Goal: Information Seeking & Learning: Learn about a topic

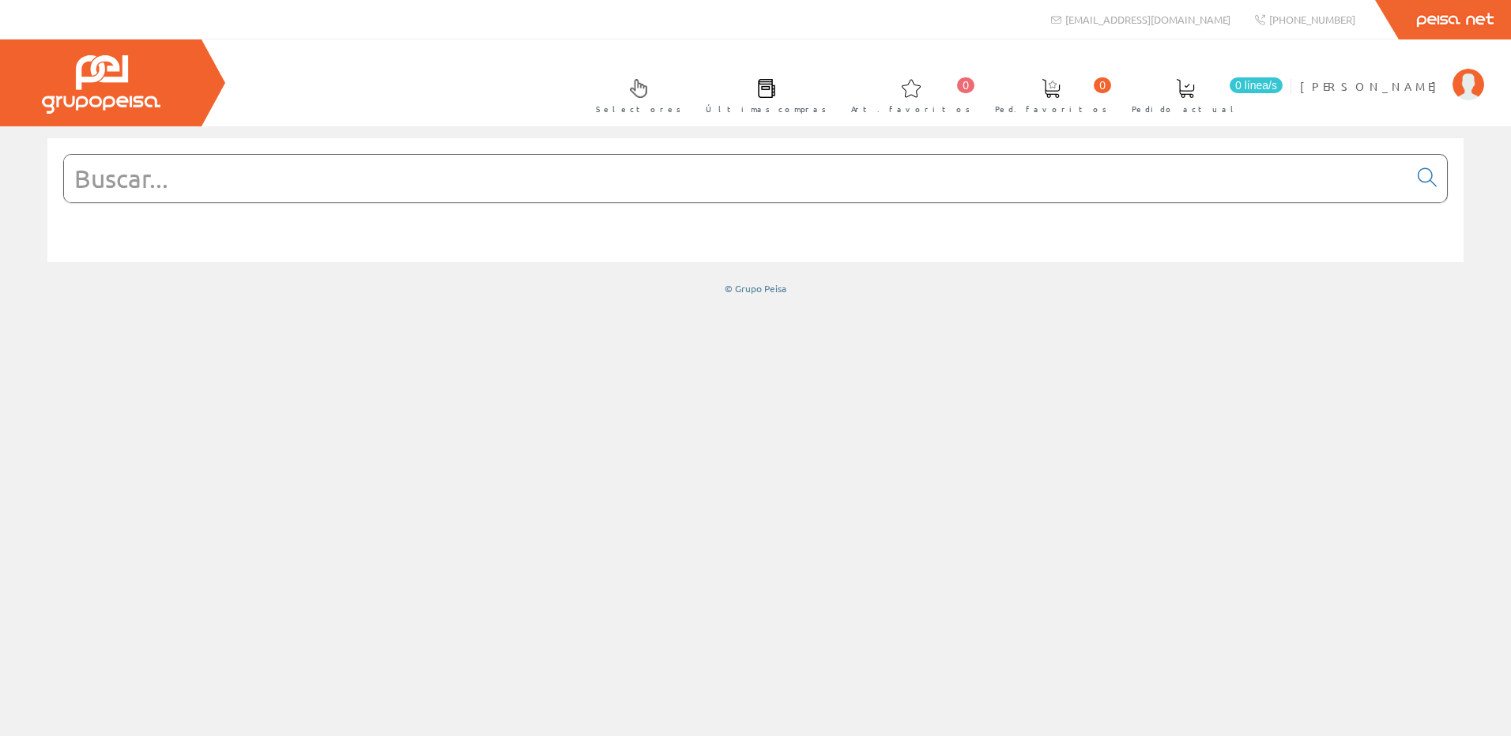
click at [436, 179] on input "text" at bounding box center [736, 178] width 1344 height 47
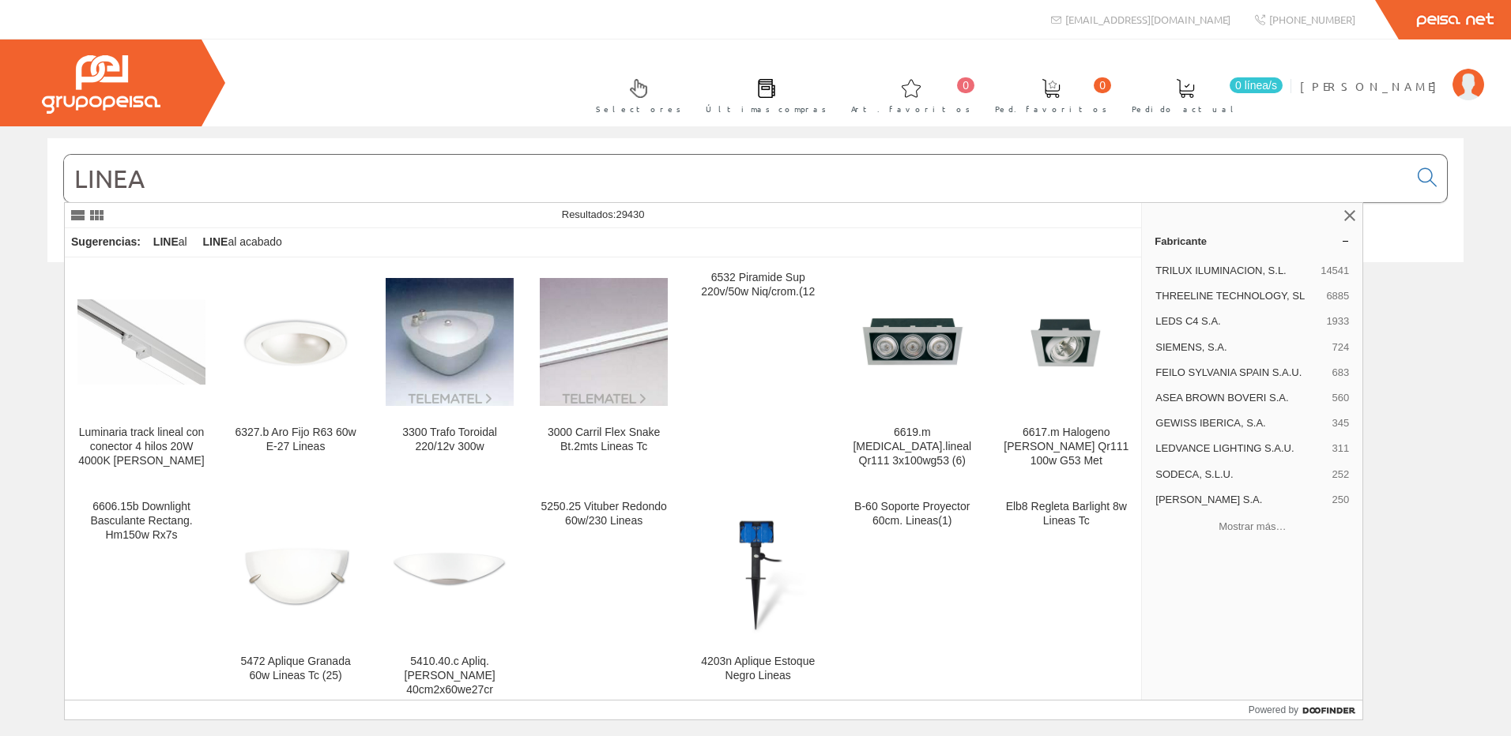
type input "LINEA"
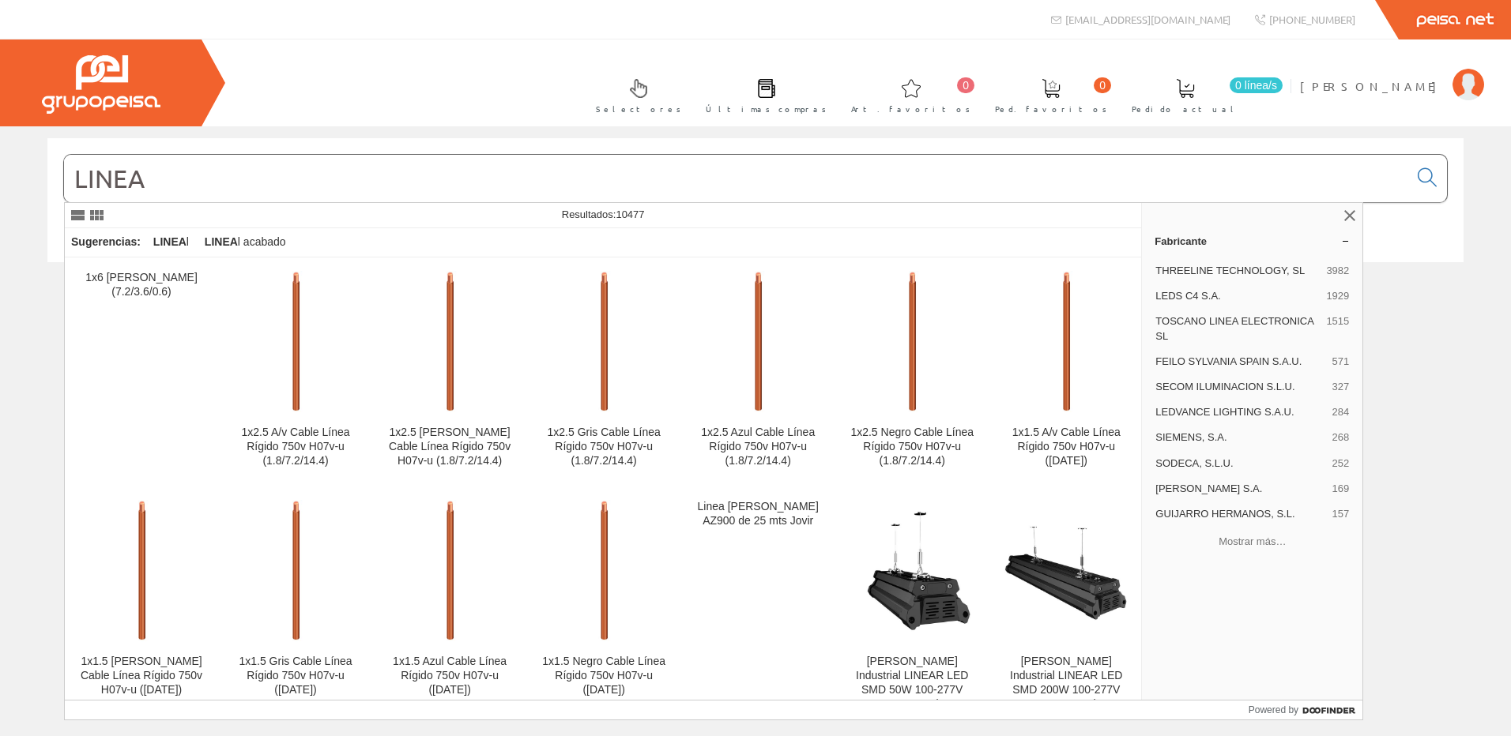
drag, startPoint x: 437, startPoint y: 180, endPoint x: 57, endPoint y: 189, distance: 380.2
click at [57, 189] on div "LINEA" at bounding box center [755, 200] width 1416 height 124
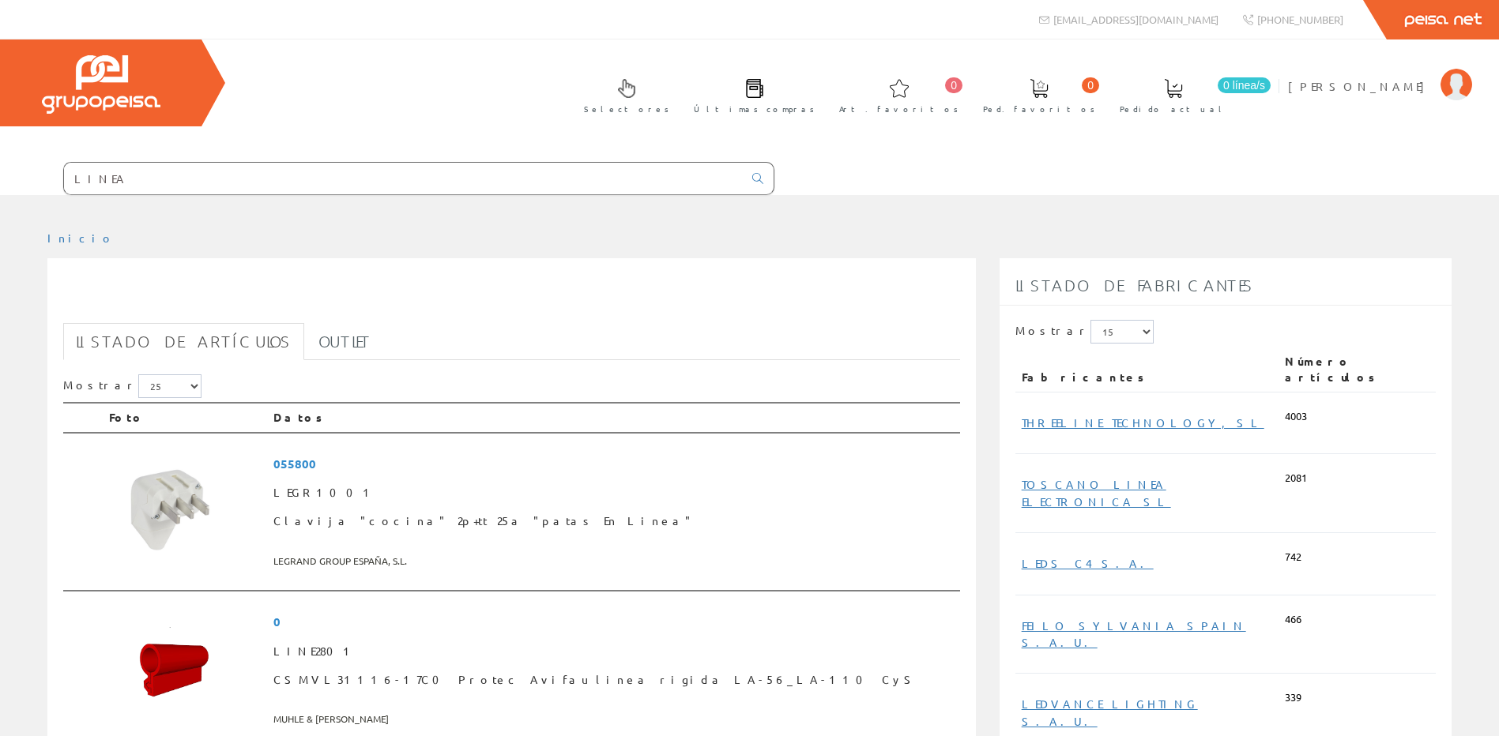
drag, startPoint x: 119, startPoint y: 189, endPoint x: -174, endPoint y: 164, distance: 293.4
click at [0, 164] on html "LINEA info@peisa.com 0 0" at bounding box center [749, 368] width 1499 height 736
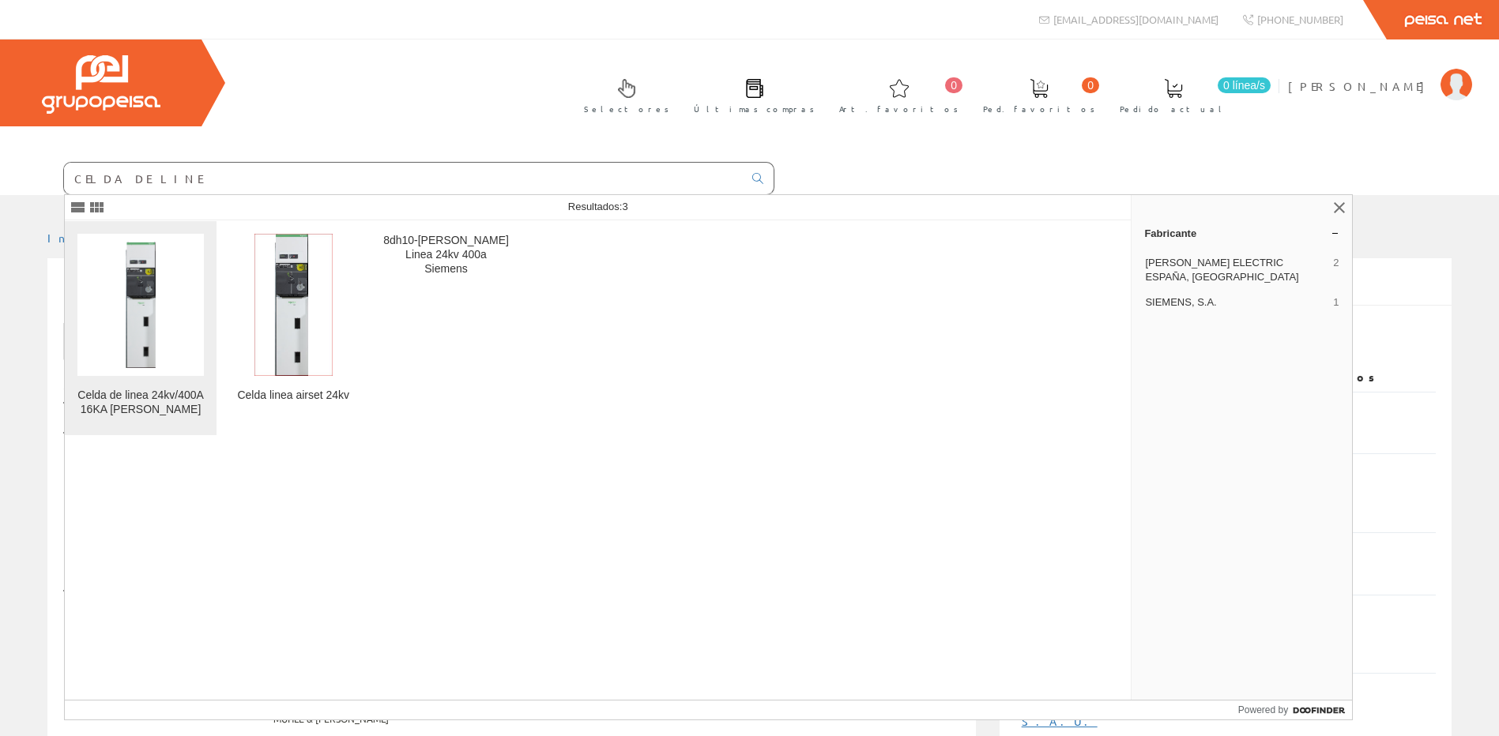
type input "CELDA DE LINE"
click at [107, 280] on img at bounding box center [140, 305] width 126 height 126
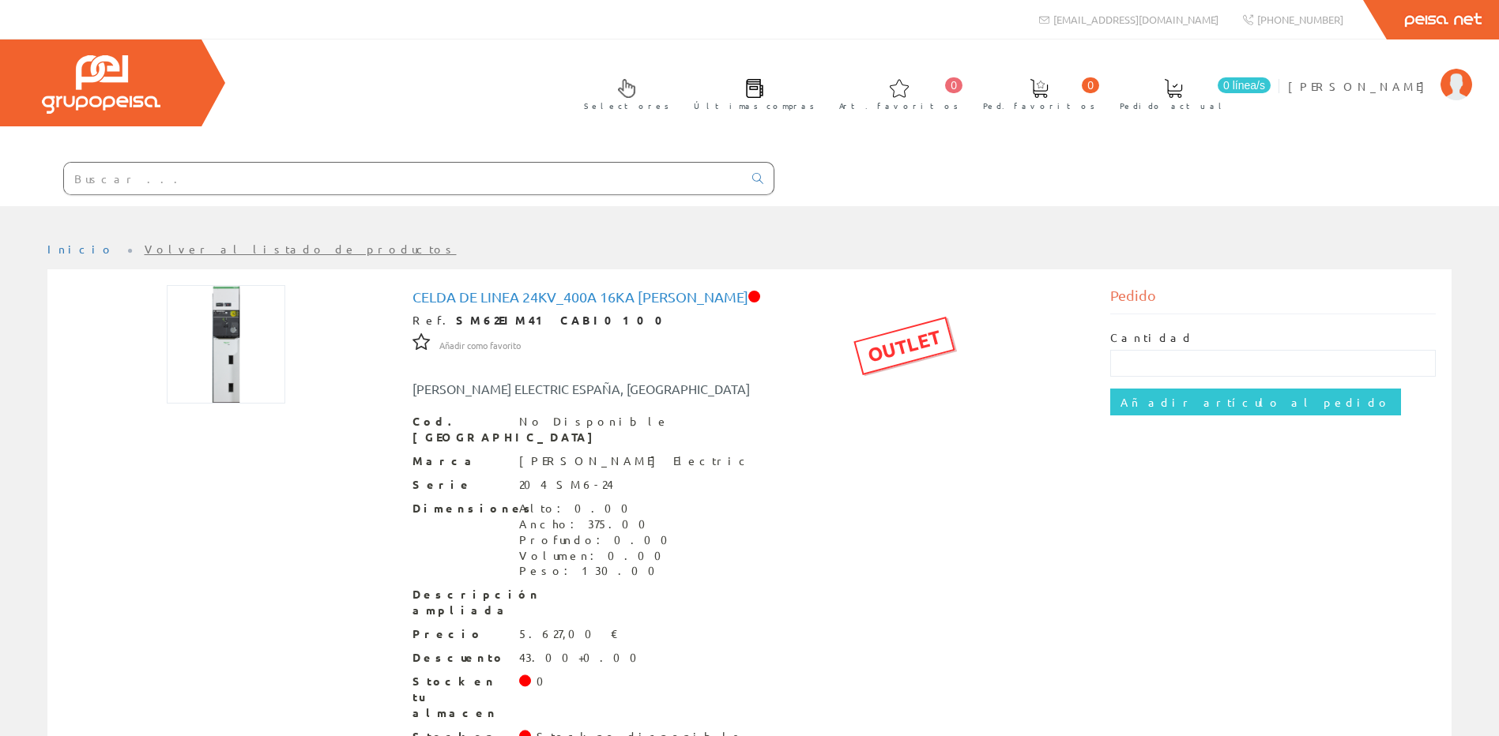
click at [197, 179] on input "text" at bounding box center [403, 179] width 679 height 32
click at [232, 174] on input "text" at bounding box center [403, 179] width 679 height 32
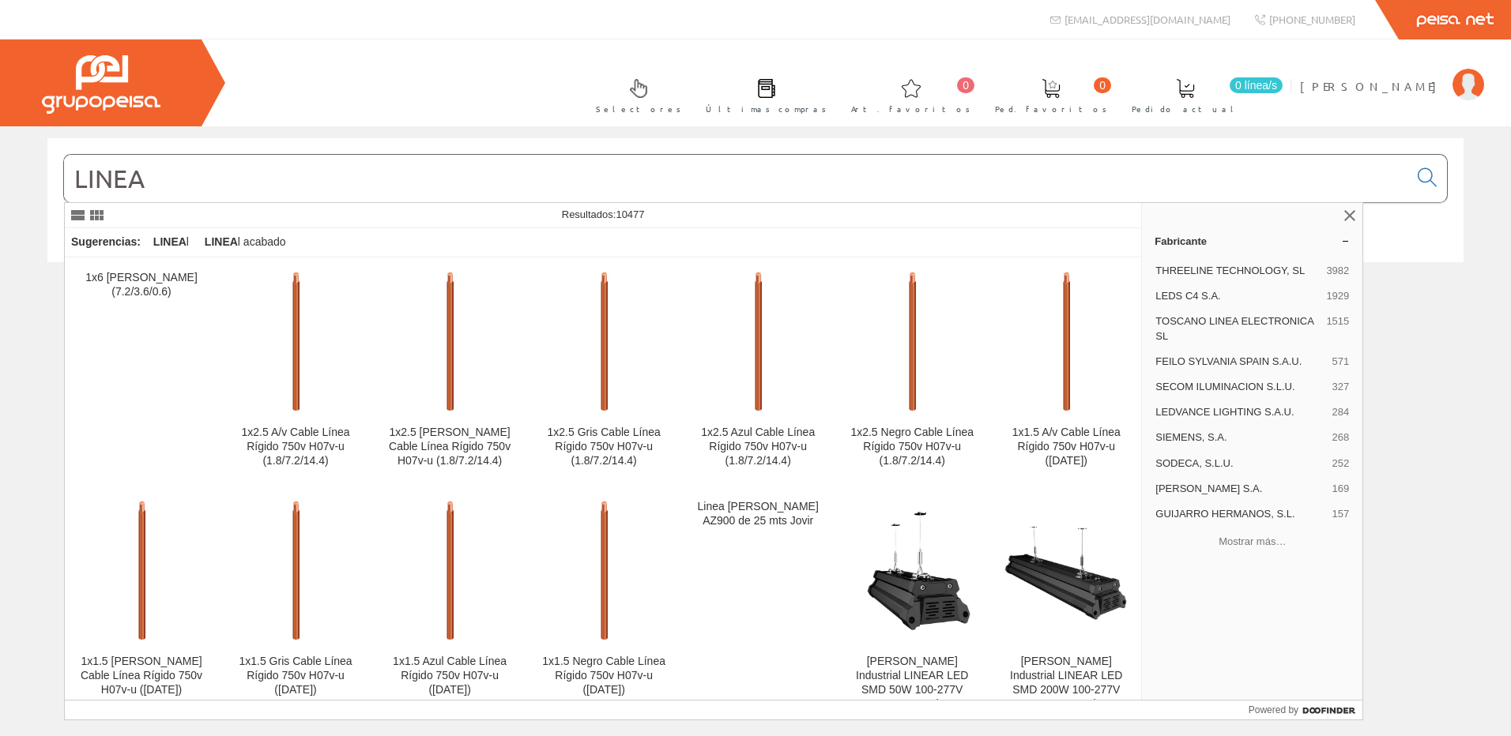
drag, startPoint x: 0, startPoint y: 0, endPoint x: 232, endPoint y: 174, distance: 289.5
click at [232, 174] on input "LINEA" at bounding box center [736, 178] width 1344 height 47
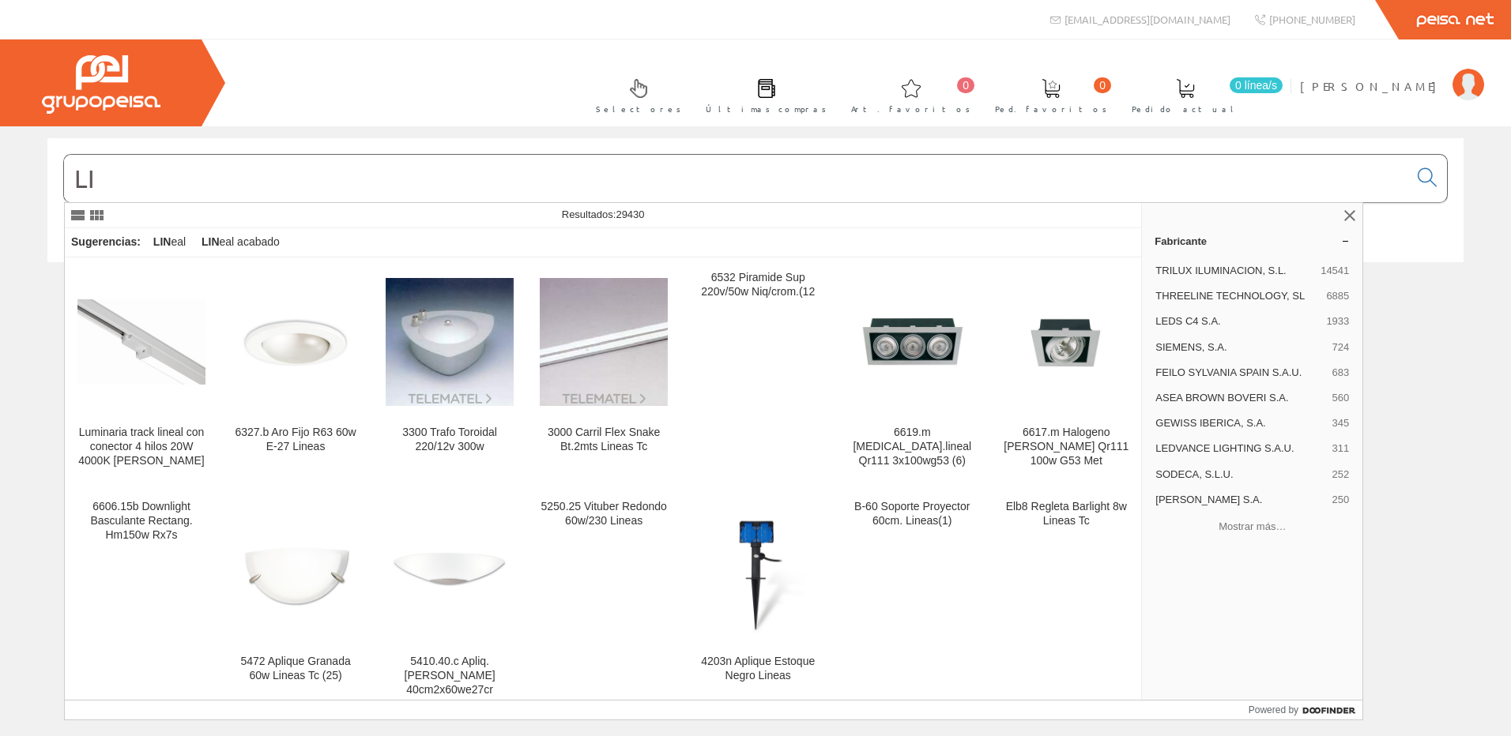
type input "L"
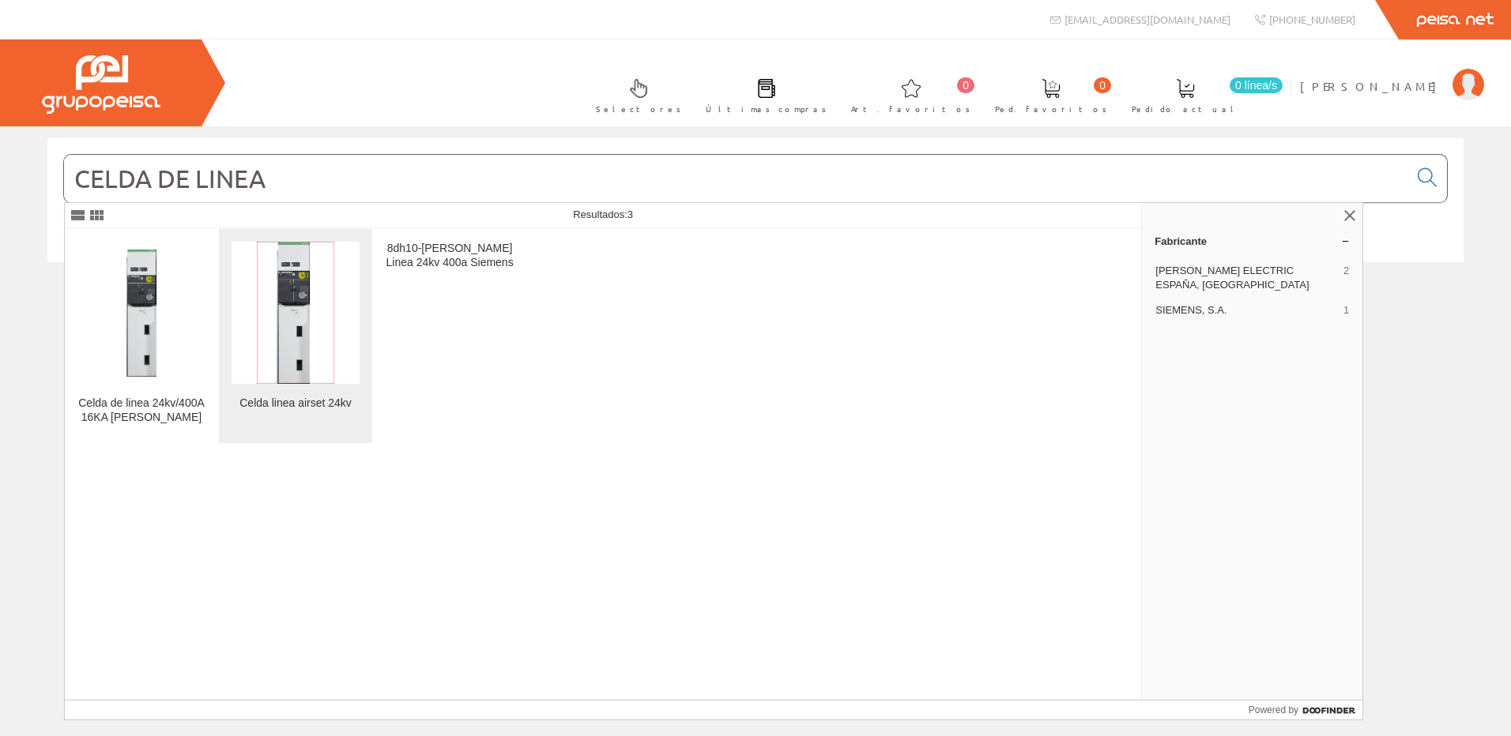
type input "CELDA DE LINEA"
click at [348, 295] on figure at bounding box center [296, 313] width 128 height 142
